Goal: Information Seeking & Learning: Learn about a topic

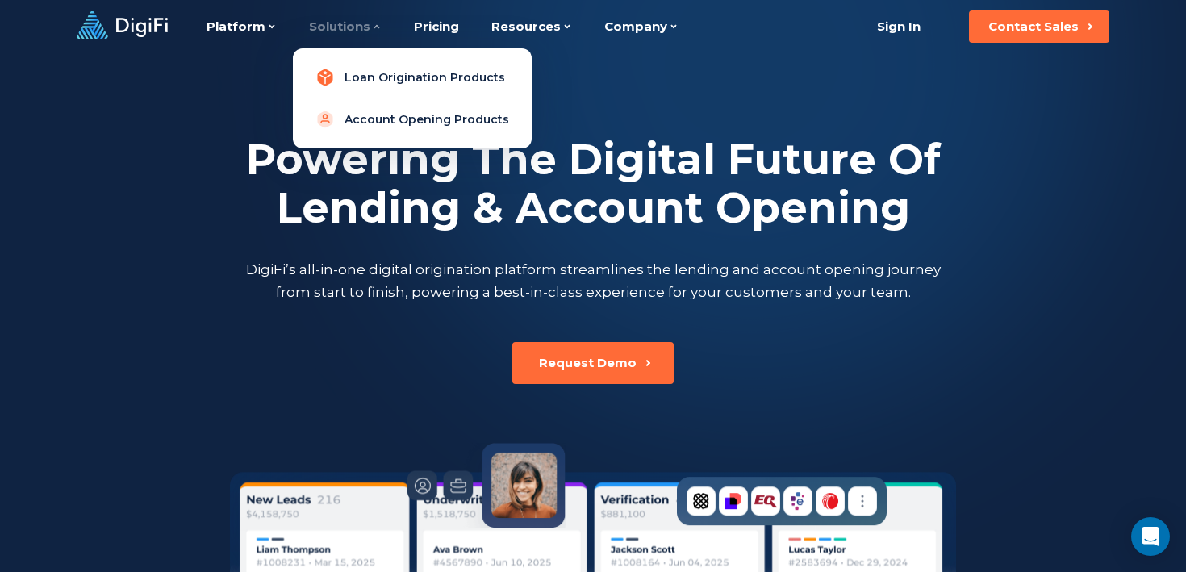
click at [364, 71] on link "Loan Origination Products" at bounding box center [412, 77] width 213 height 32
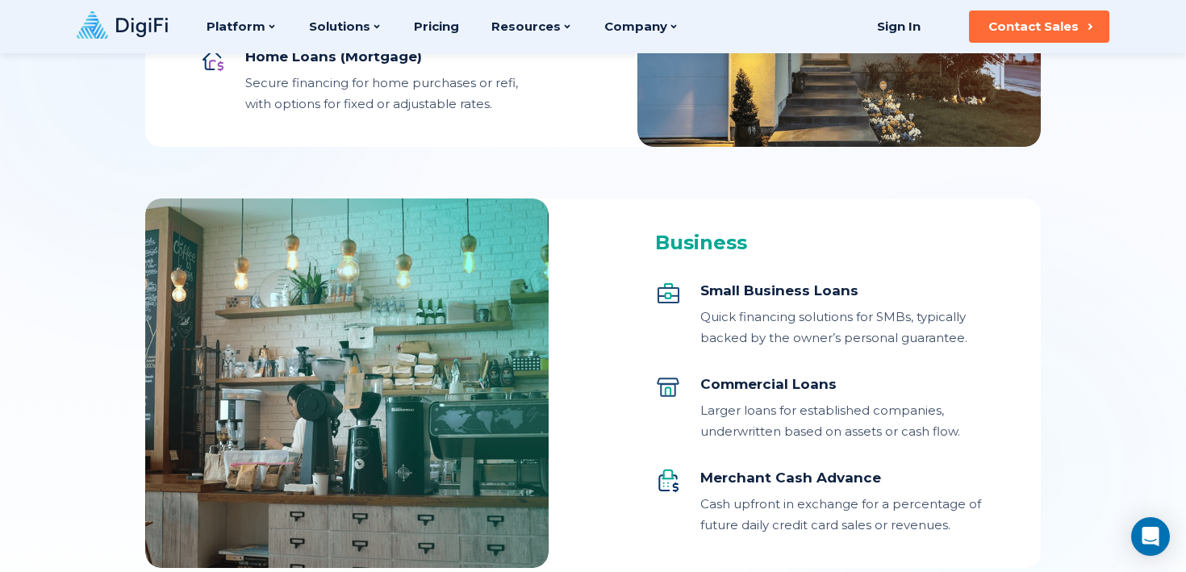
scroll to position [1780, 0]
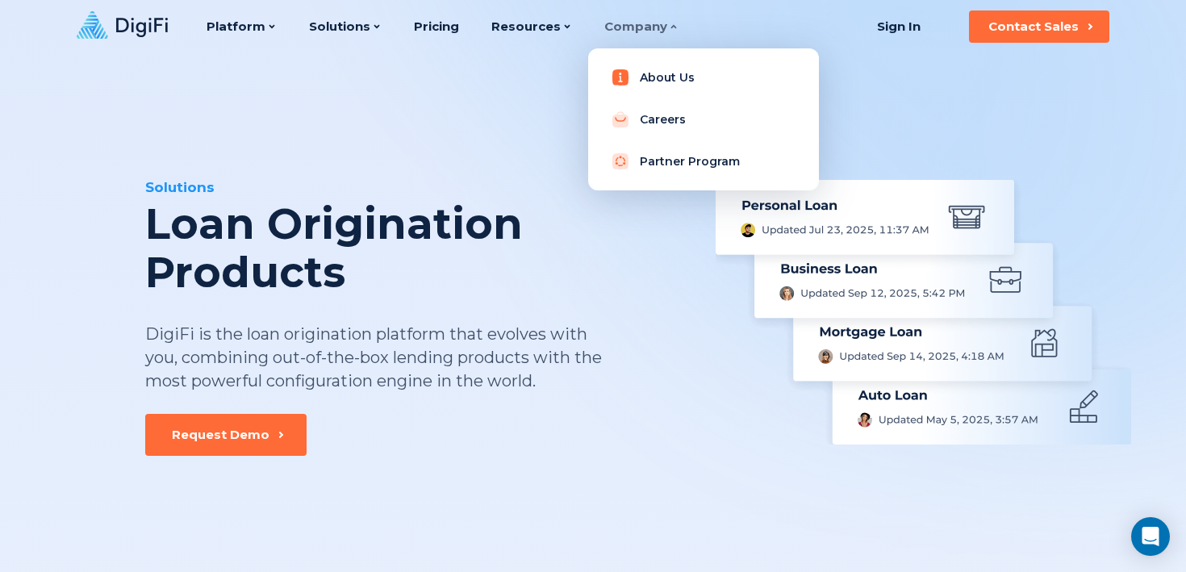
click at [652, 77] on link "About Us" at bounding box center [703, 77] width 205 height 32
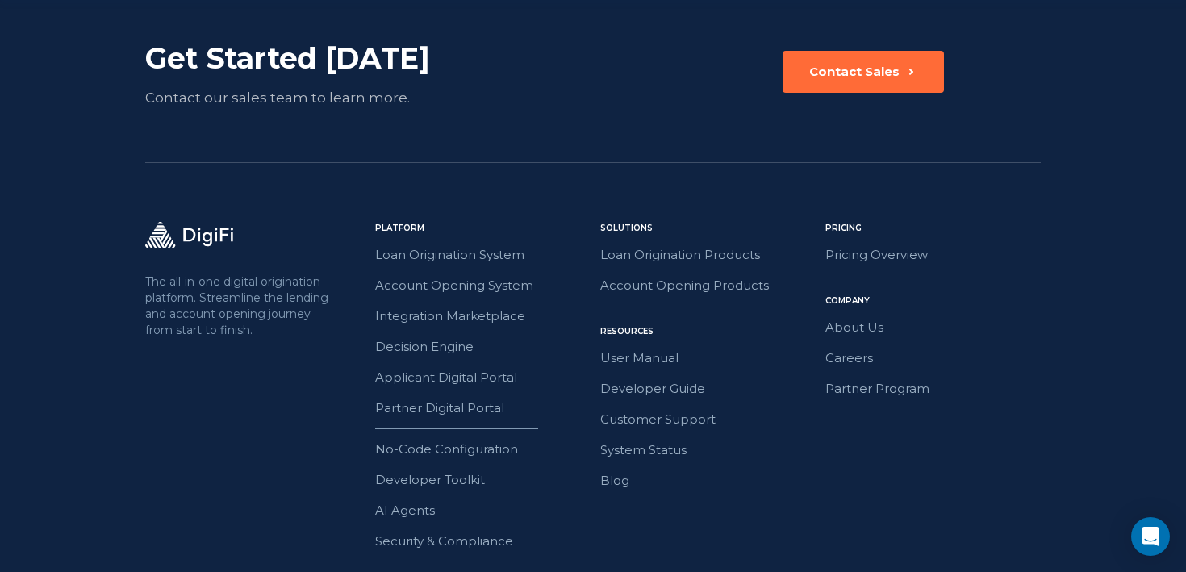
scroll to position [2680, 0]
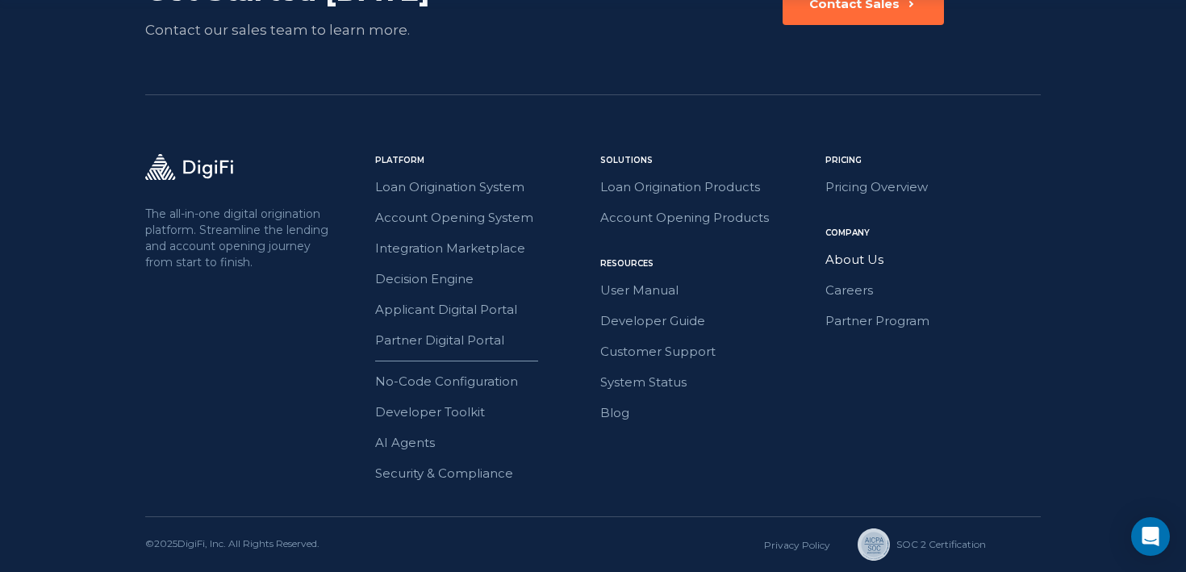
click at [842, 261] on link "About Us" at bounding box center [932, 259] width 215 height 21
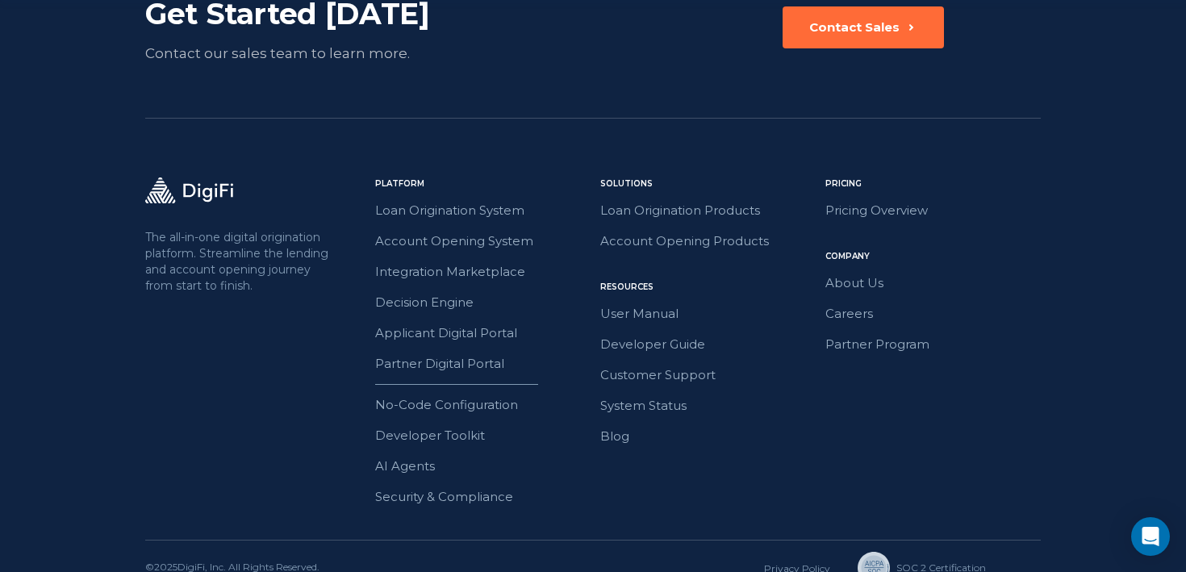
scroll to position [2680, 0]
